Goal: Go to known website: Access a specific website the user already knows

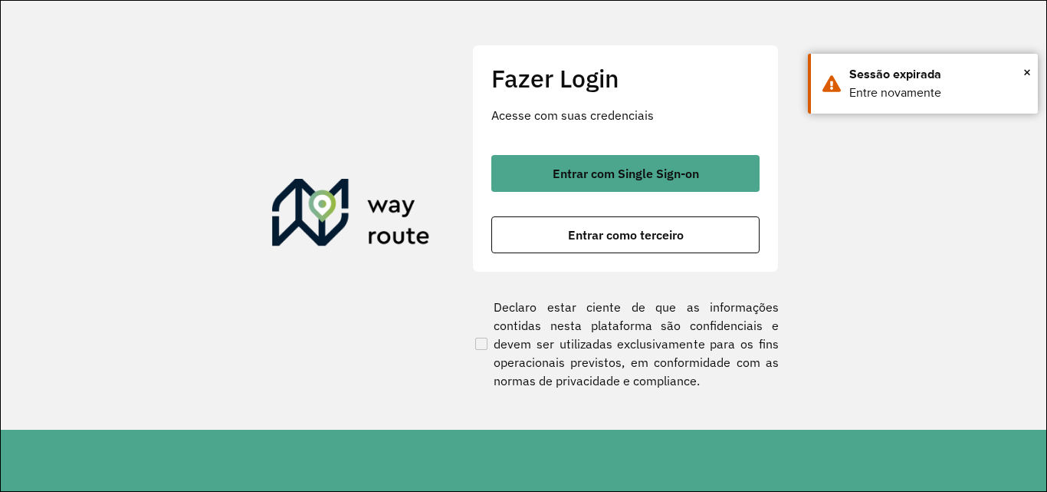
click at [331, 85] on section "Fazer Login Acesse com suas credenciais Entrar com Single Sign-on Entrar como t…" at bounding box center [524, 215] width 1046 height 429
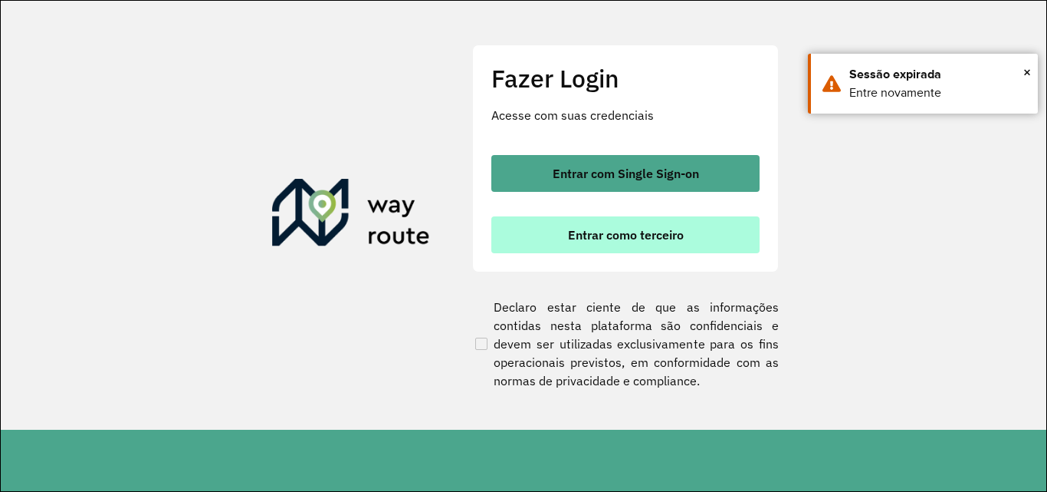
click at [585, 241] on span "Entrar como terceiro" at bounding box center [626, 235] width 116 height 12
